Goal: Information Seeking & Learning: Learn about a topic

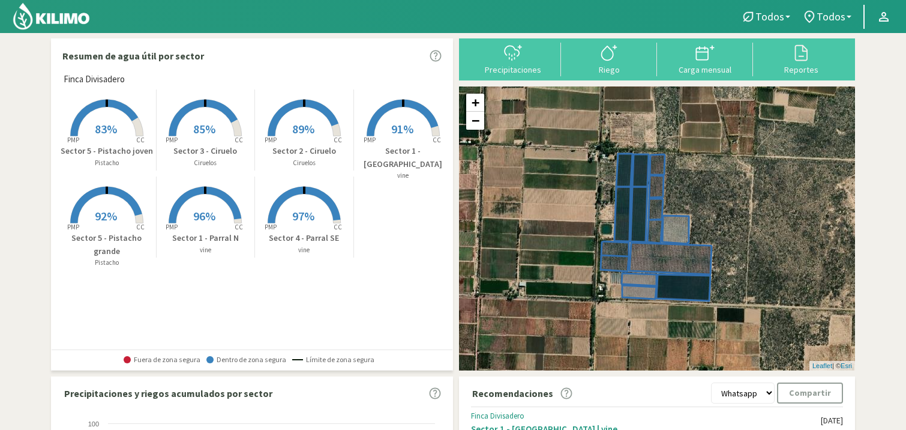
click at [403, 109] on rect at bounding box center [403, 137] width 96 height 96
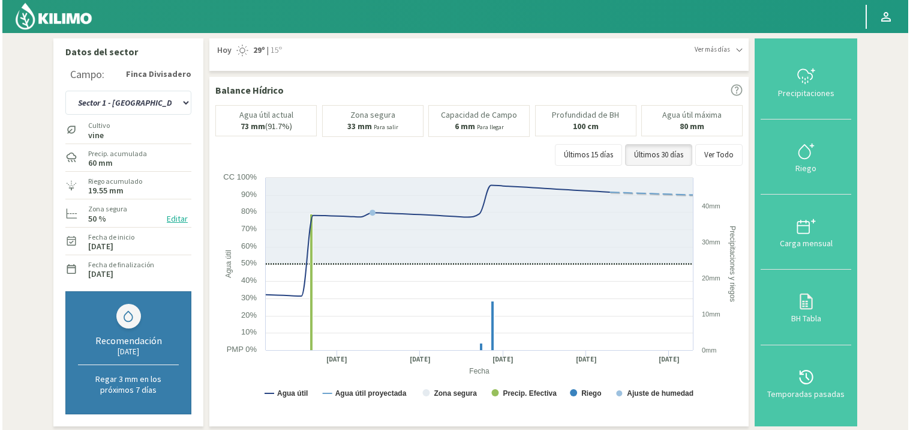
scroll to position [374, 0]
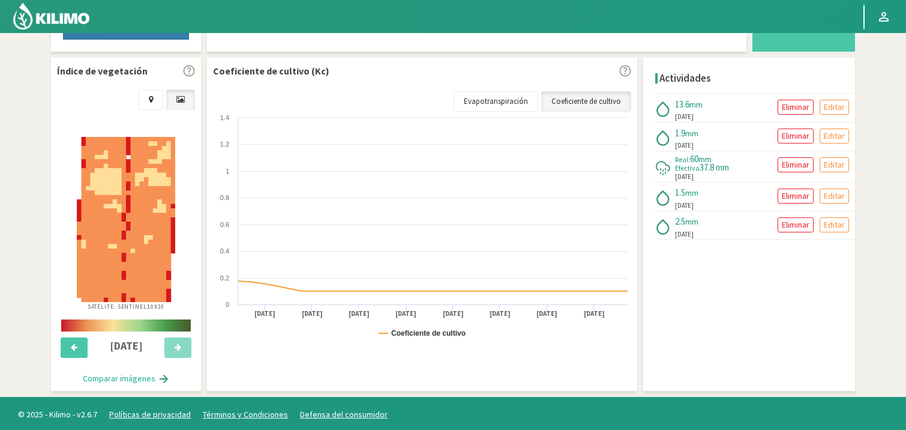
click at [124, 206] on img at bounding box center [126, 219] width 98 height 165
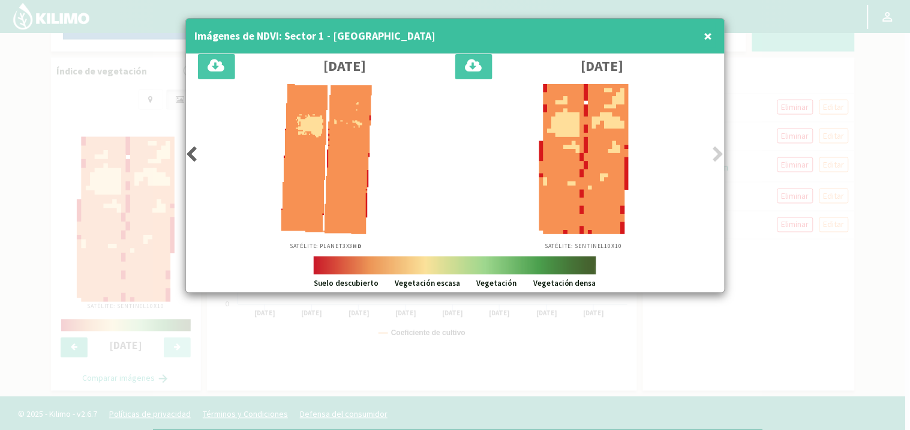
click at [717, 152] on icon at bounding box center [719, 154] width 12 height 17
click at [190, 152] on icon at bounding box center [192, 154] width 12 height 17
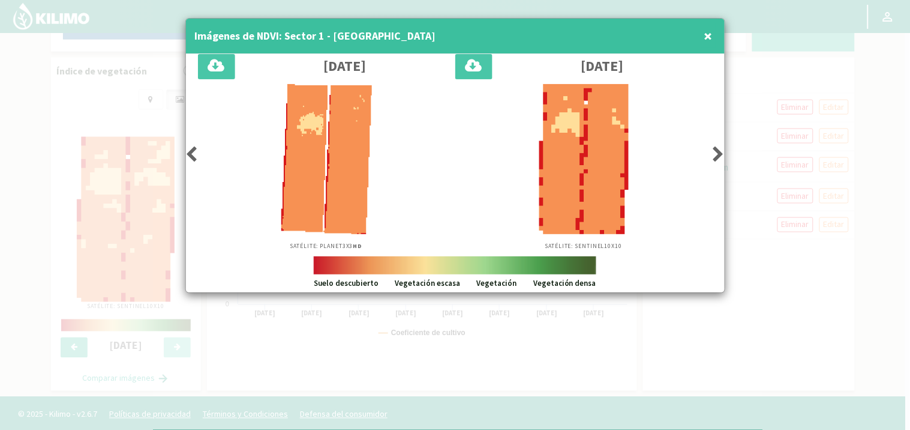
click at [190, 152] on icon at bounding box center [192, 154] width 12 height 17
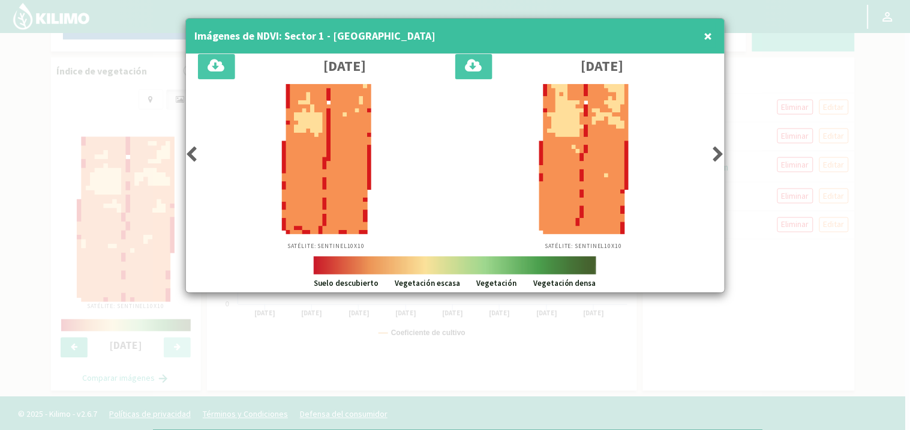
click at [190, 152] on icon at bounding box center [192, 154] width 12 height 17
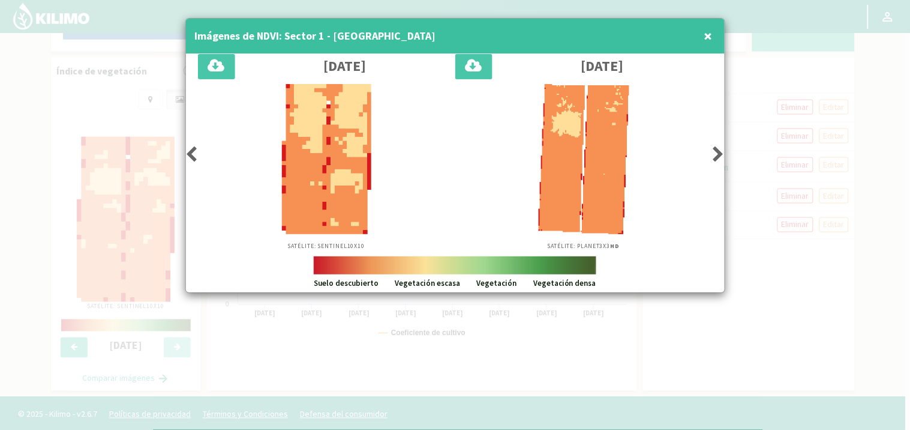
click at [190, 152] on icon at bounding box center [192, 154] width 12 height 17
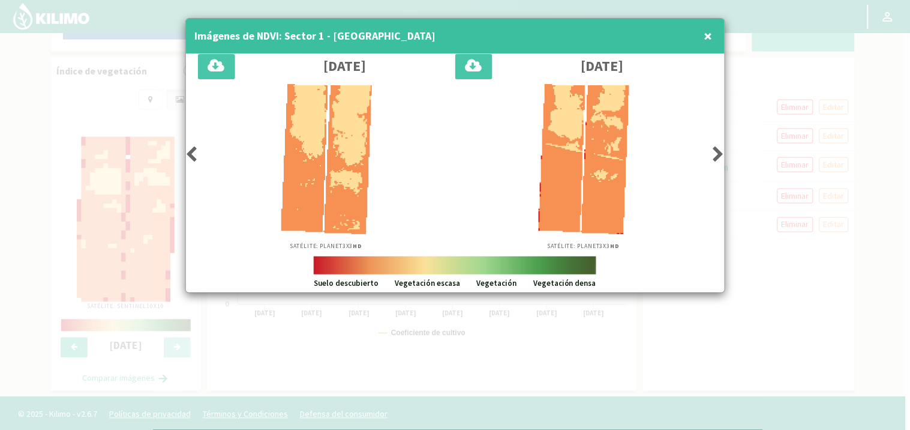
click at [190, 152] on icon at bounding box center [192, 154] width 12 height 17
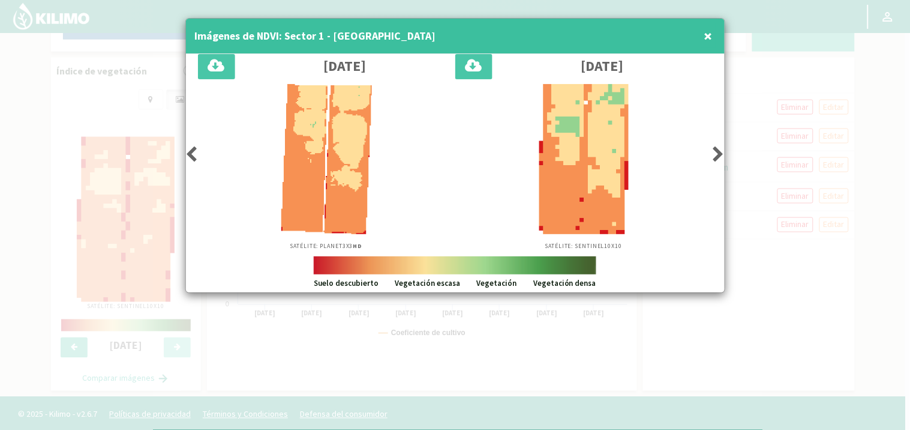
click at [190, 152] on icon at bounding box center [192, 154] width 12 height 17
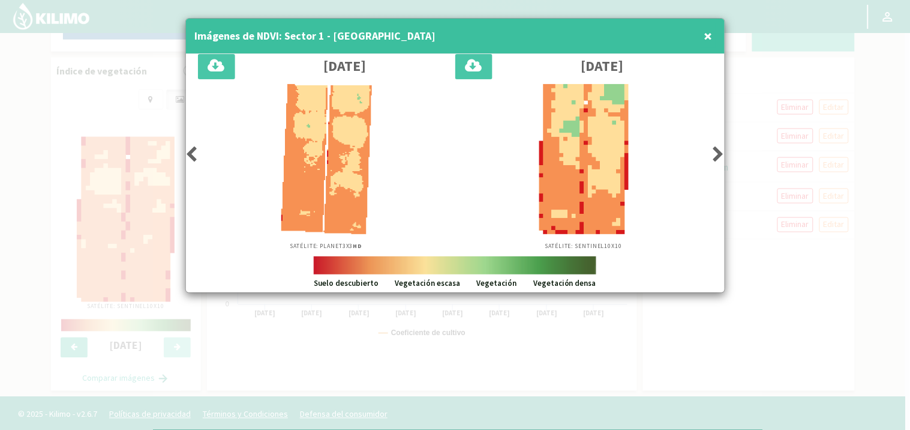
click at [190, 152] on icon at bounding box center [192, 154] width 12 height 17
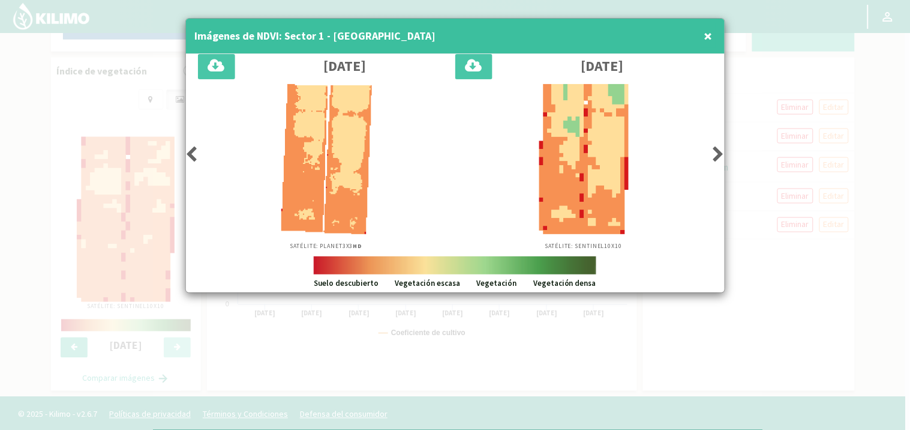
click at [190, 152] on icon at bounding box center [192, 154] width 12 height 17
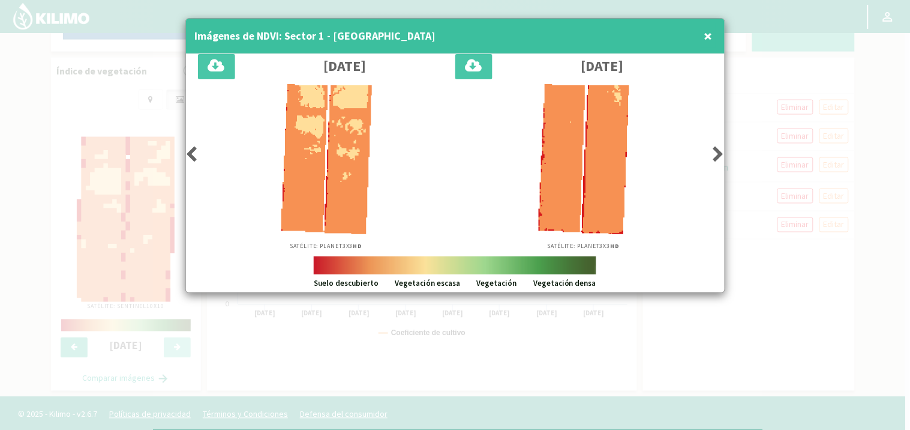
click at [190, 152] on icon at bounding box center [192, 154] width 12 height 17
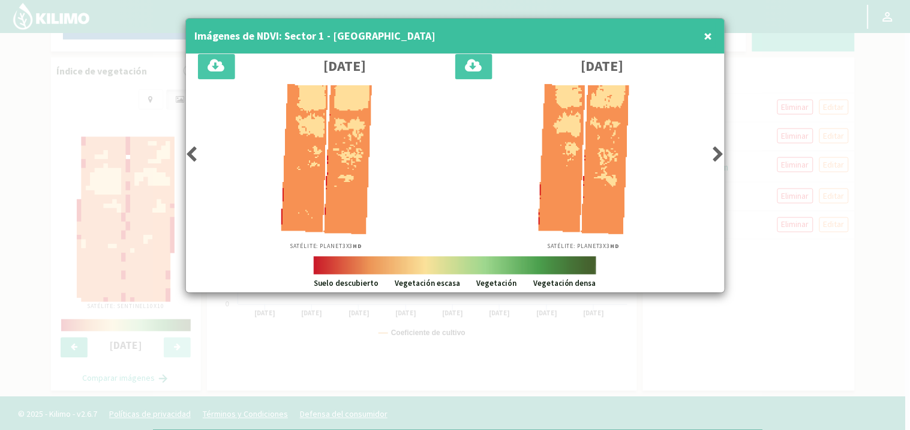
click at [716, 151] on icon at bounding box center [719, 154] width 12 height 17
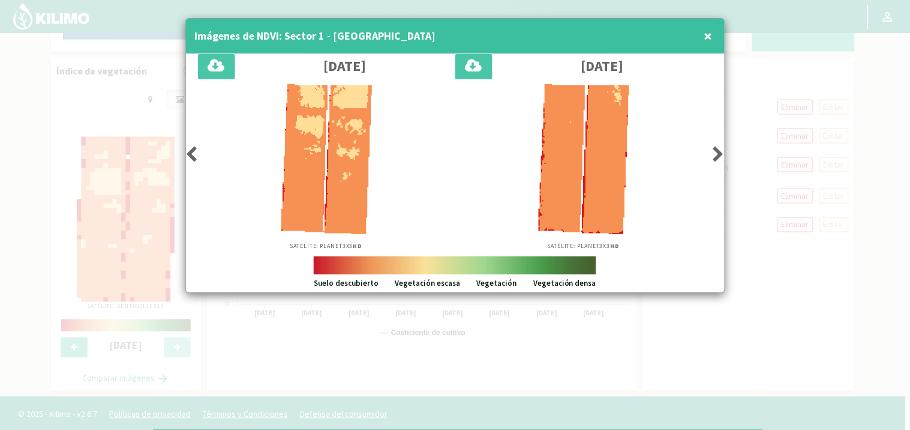
click at [716, 151] on icon at bounding box center [719, 154] width 12 height 17
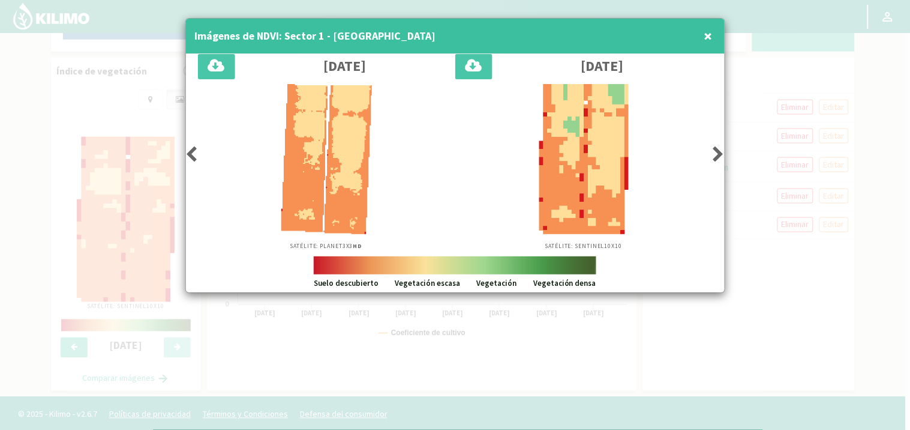
click at [716, 151] on icon at bounding box center [719, 154] width 12 height 17
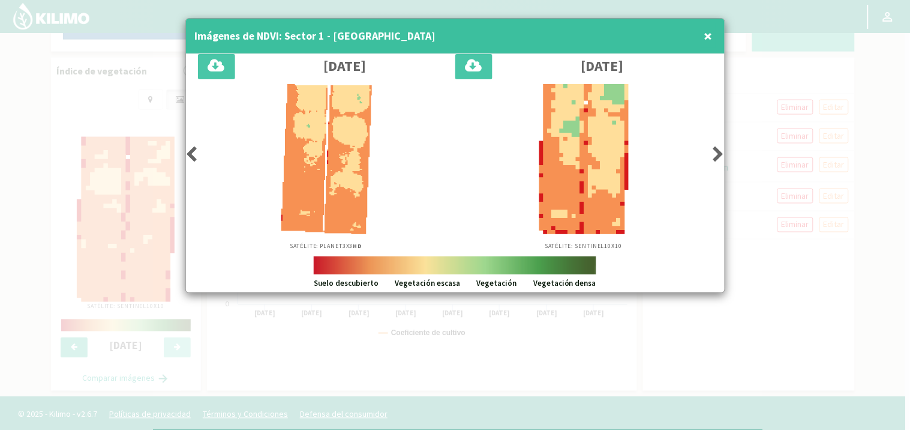
click at [716, 151] on icon at bounding box center [719, 154] width 12 height 17
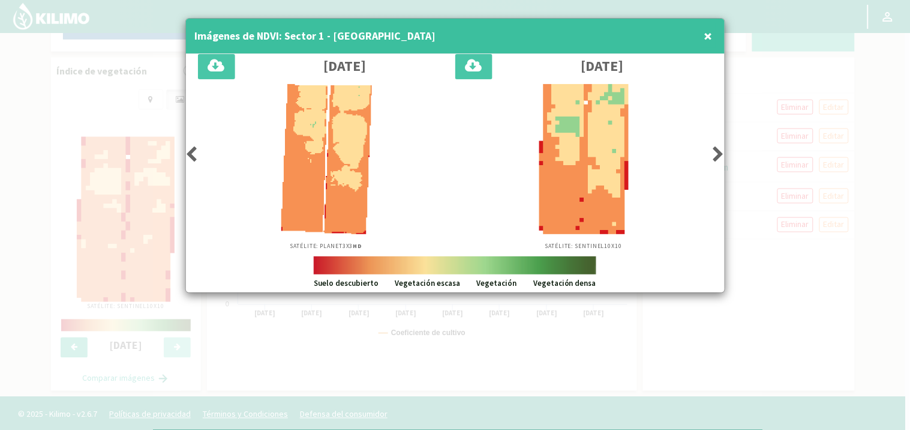
click at [716, 151] on icon at bounding box center [719, 154] width 12 height 17
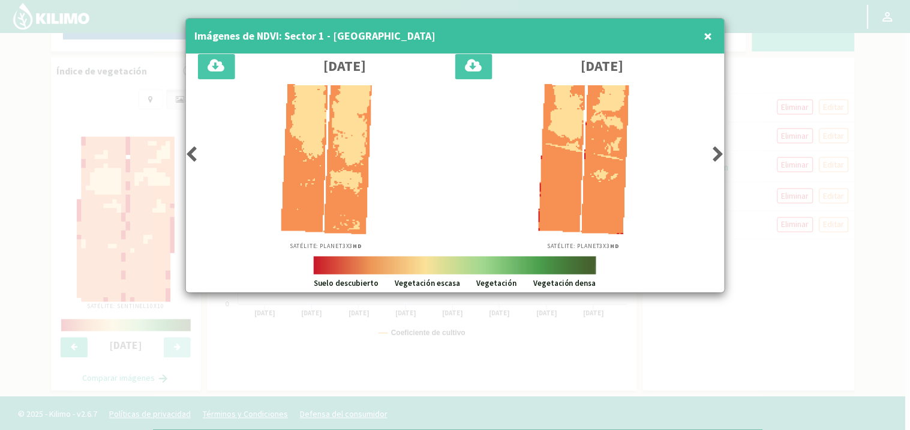
click at [716, 151] on icon at bounding box center [719, 154] width 12 height 17
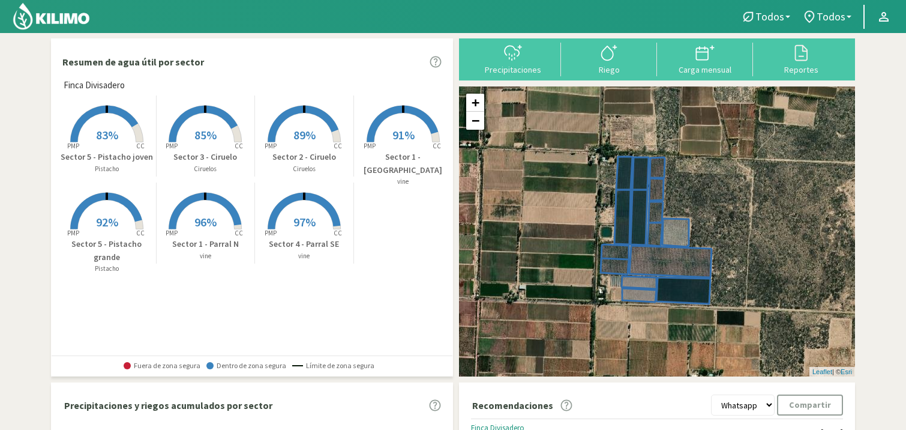
click at [202, 213] on rect at bounding box center [205, 230] width 96 height 96
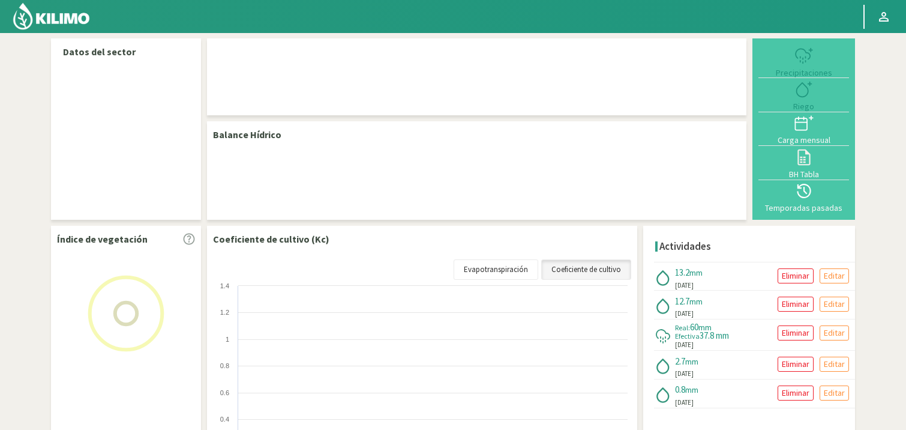
select select "1: Object"
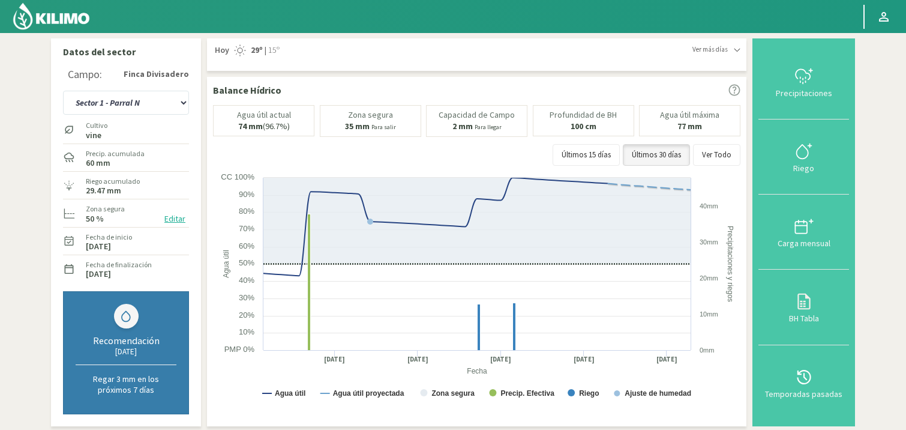
scroll to position [362, 0]
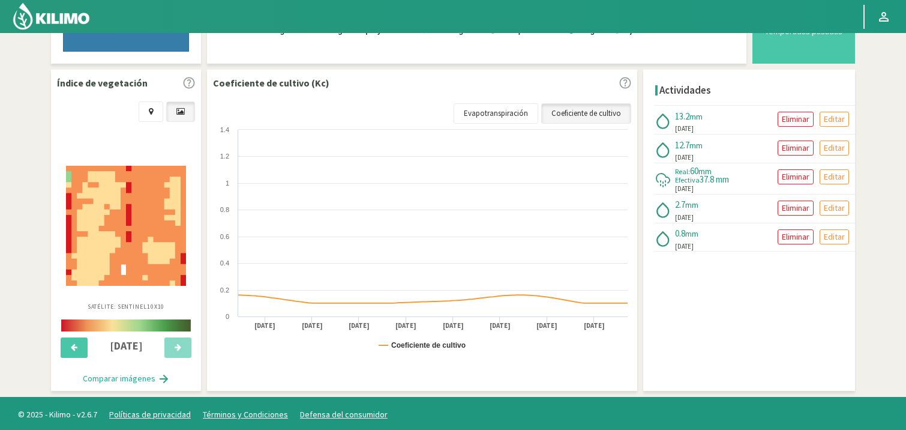
click at [122, 212] on img at bounding box center [126, 226] width 120 height 120
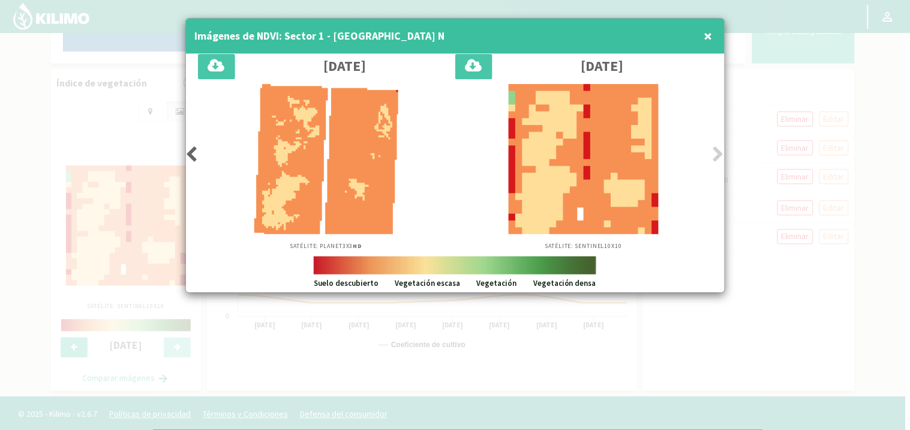
click at [191, 155] on icon at bounding box center [192, 154] width 12 height 17
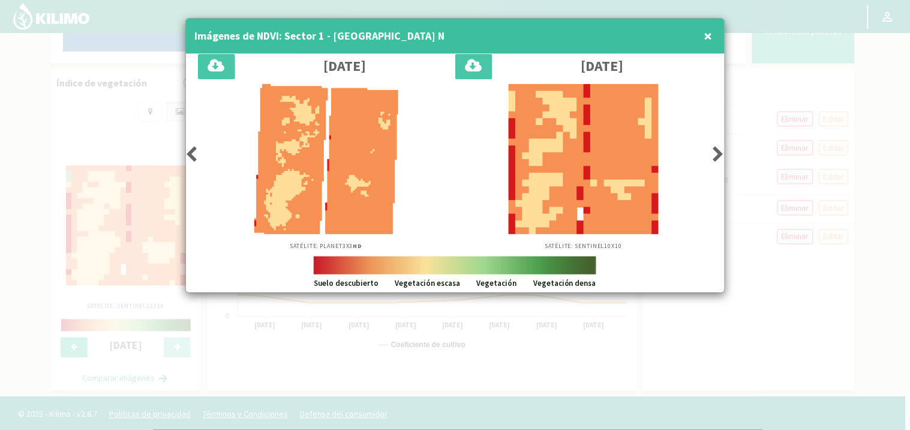
click at [191, 155] on icon at bounding box center [192, 154] width 12 height 17
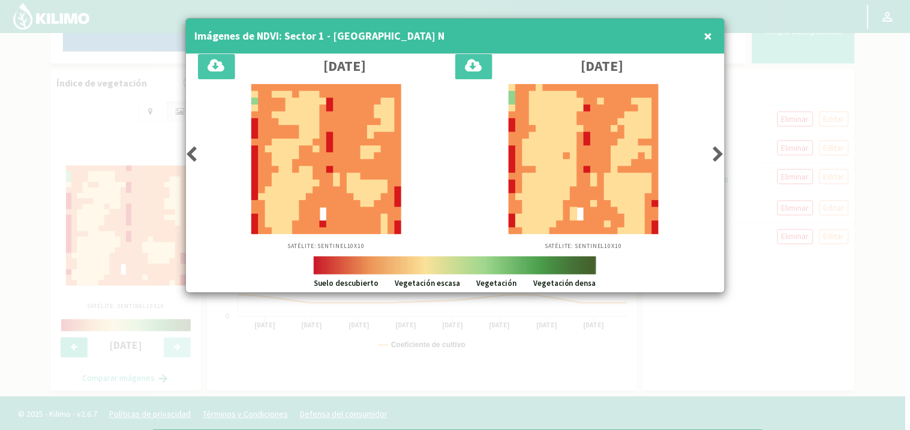
click at [191, 155] on icon at bounding box center [192, 154] width 12 height 17
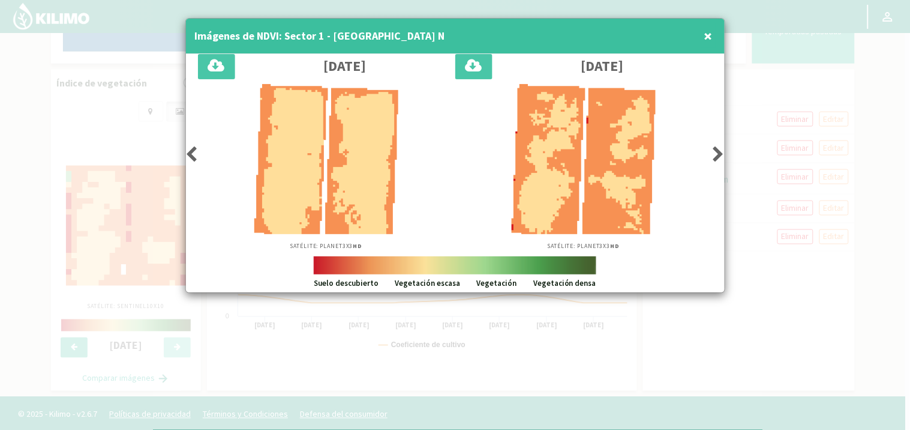
click at [191, 155] on icon at bounding box center [192, 154] width 12 height 17
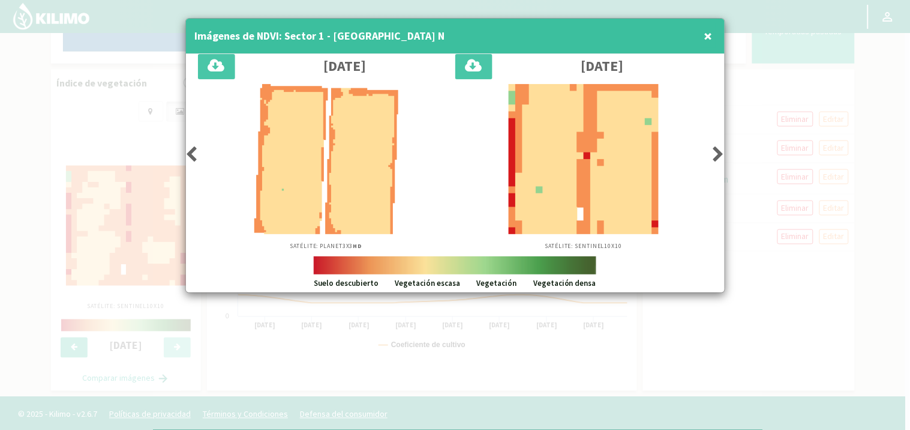
click at [191, 155] on icon at bounding box center [192, 154] width 12 height 17
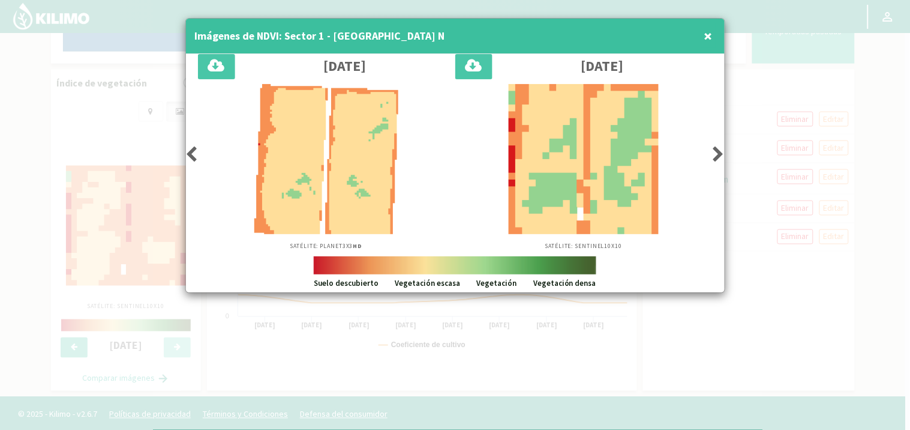
click at [191, 155] on icon at bounding box center [192, 154] width 12 height 17
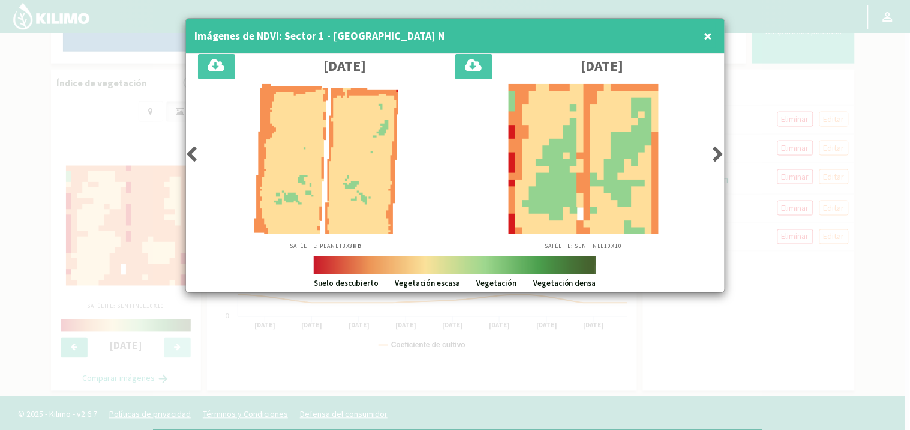
click at [191, 155] on icon at bounding box center [192, 154] width 12 height 17
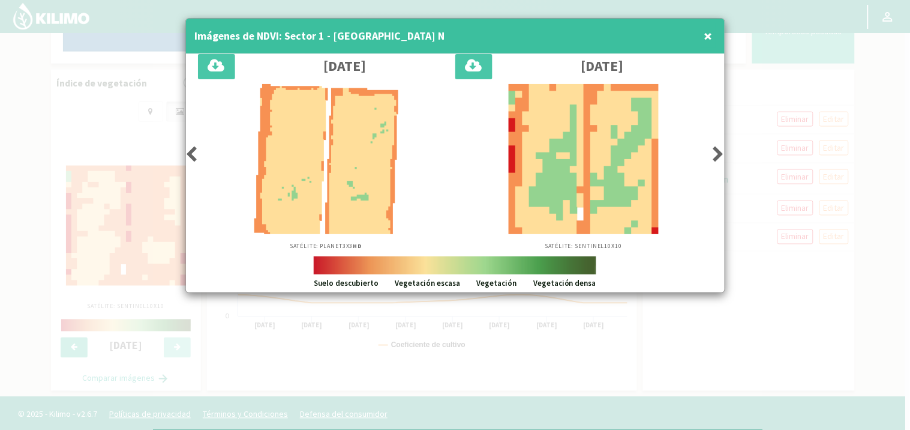
click at [191, 155] on icon at bounding box center [192, 154] width 12 height 17
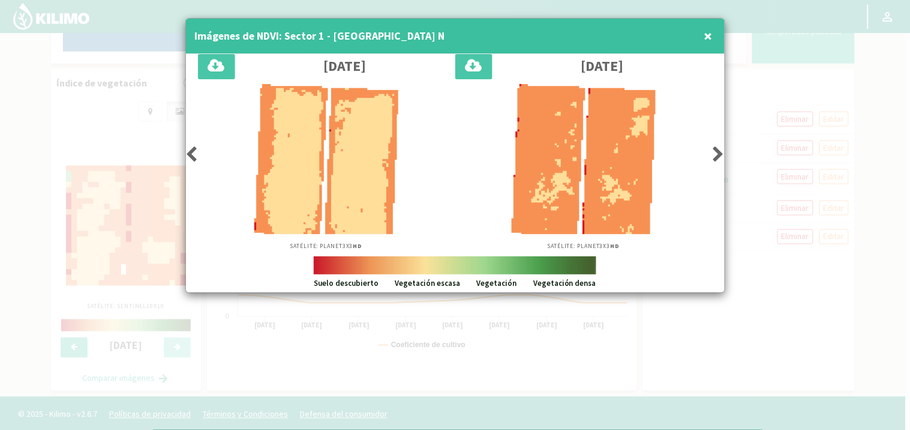
click at [191, 155] on icon at bounding box center [192, 154] width 12 height 17
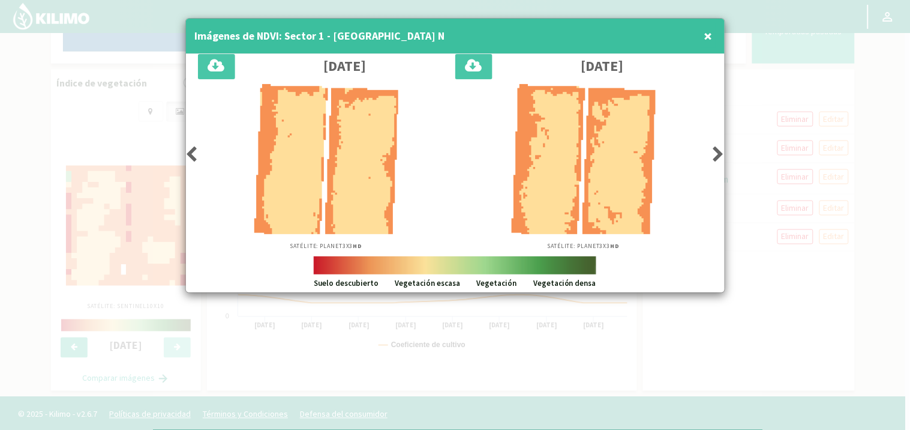
click at [716, 155] on icon at bounding box center [719, 154] width 12 height 17
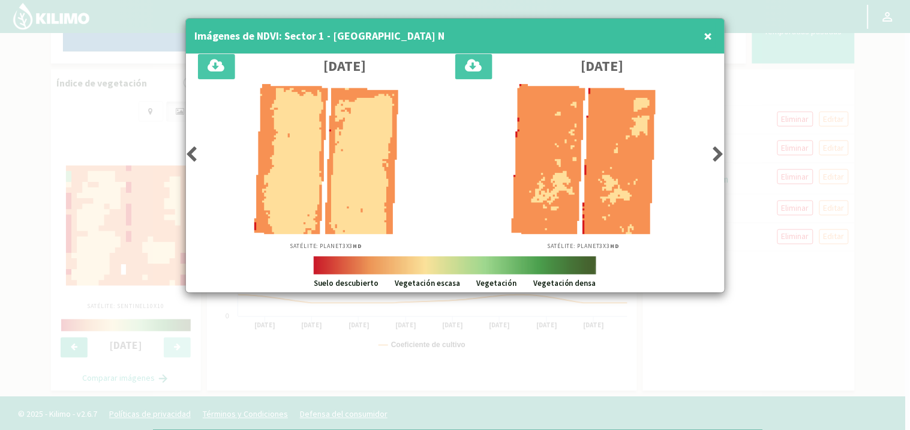
click at [716, 155] on icon at bounding box center [719, 154] width 12 height 17
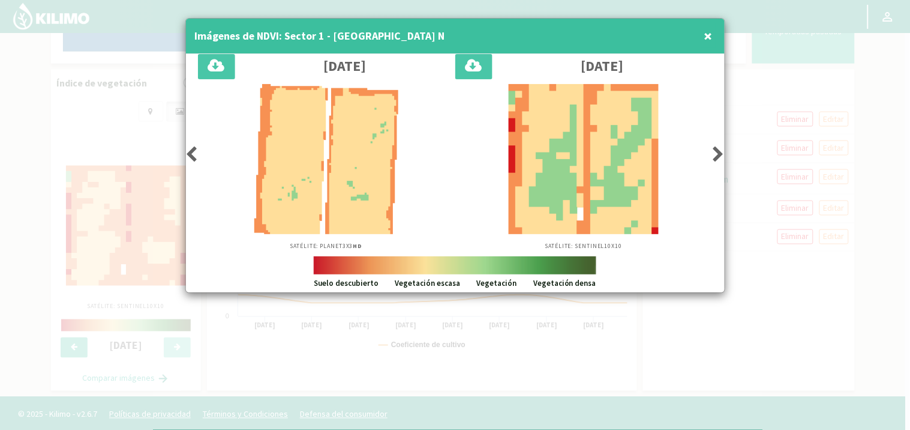
click at [716, 155] on icon at bounding box center [719, 154] width 12 height 17
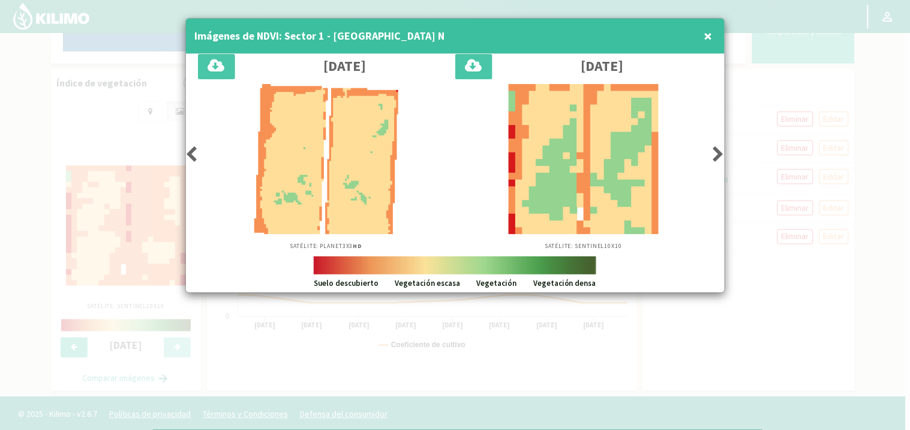
click at [716, 155] on icon at bounding box center [719, 154] width 12 height 17
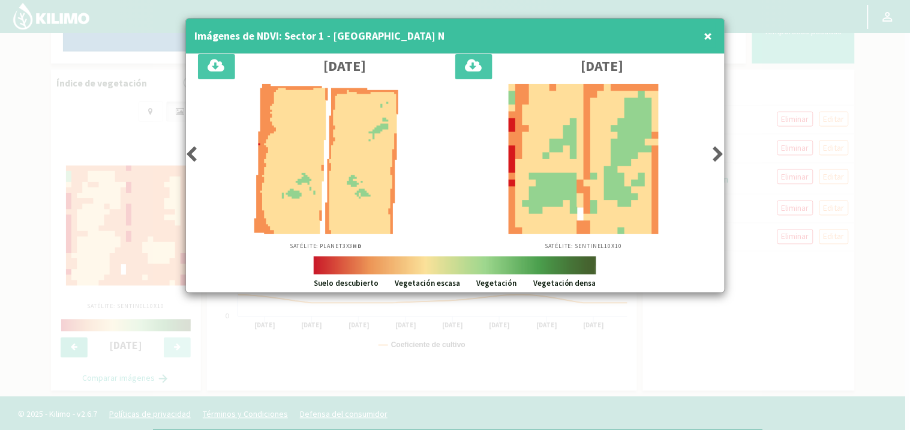
click at [716, 155] on icon at bounding box center [719, 154] width 12 height 17
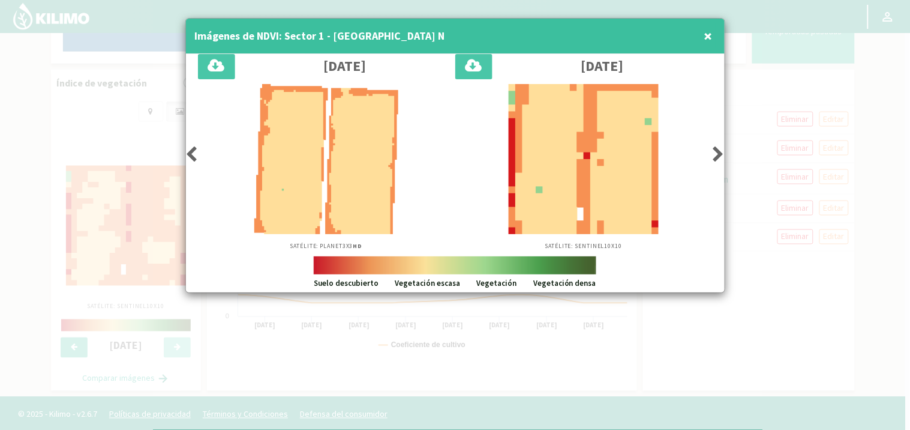
click at [716, 155] on icon at bounding box center [719, 154] width 12 height 17
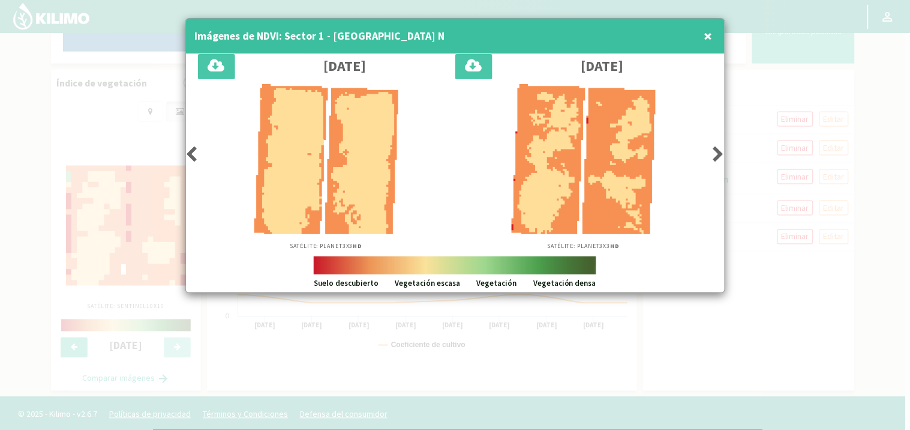
click at [716, 155] on icon at bounding box center [719, 154] width 12 height 17
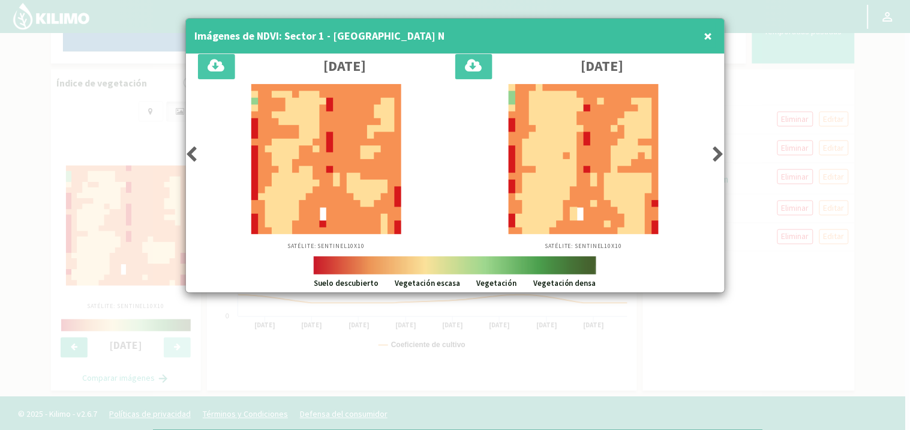
click at [716, 155] on icon at bounding box center [719, 154] width 12 height 17
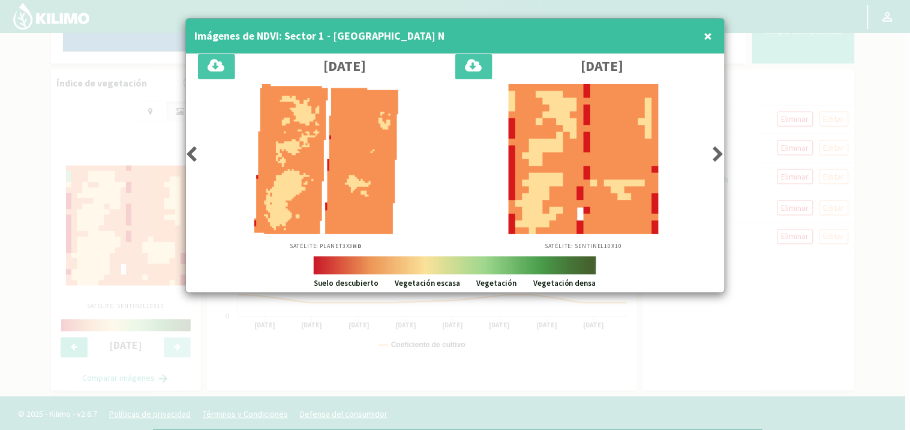
click at [716, 155] on icon at bounding box center [719, 154] width 12 height 17
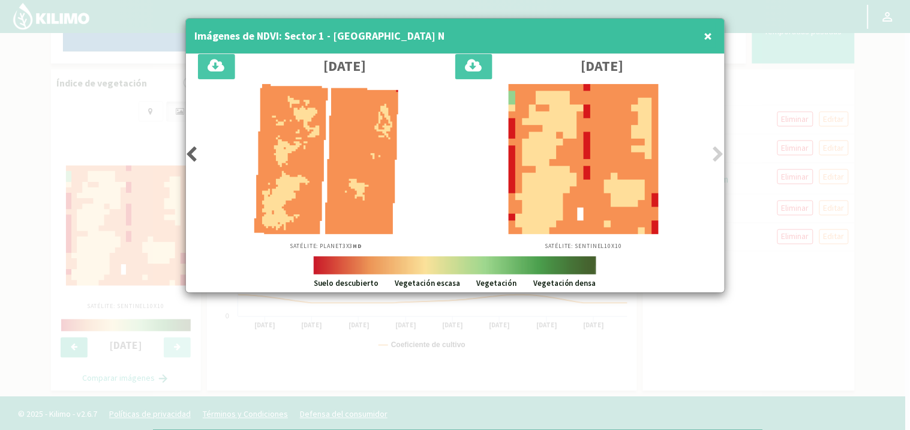
click at [716, 155] on icon at bounding box center [719, 154] width 12 height 17
click at [708, 34] on span "×" at bounding box center [708, 36] width 8 height 20
